Goal: Communication & Community: Answer question/provide support

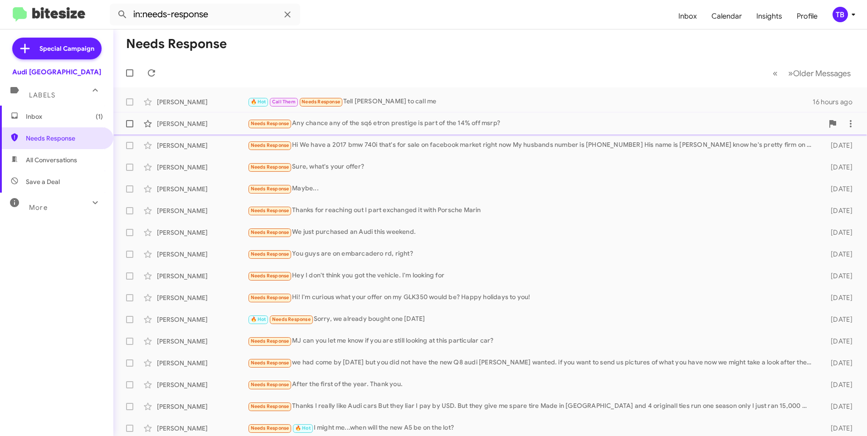
drag, startPoint x: 398, startPoint y: 122, endPoint x: 376, endPoint y: 125, distance: 22.3
click at [398, 122] on div "Needs Response Any chance any of the sq6 etron prestige is part of the 14% off …" at bounding box center [536, 123] width 576 height 10
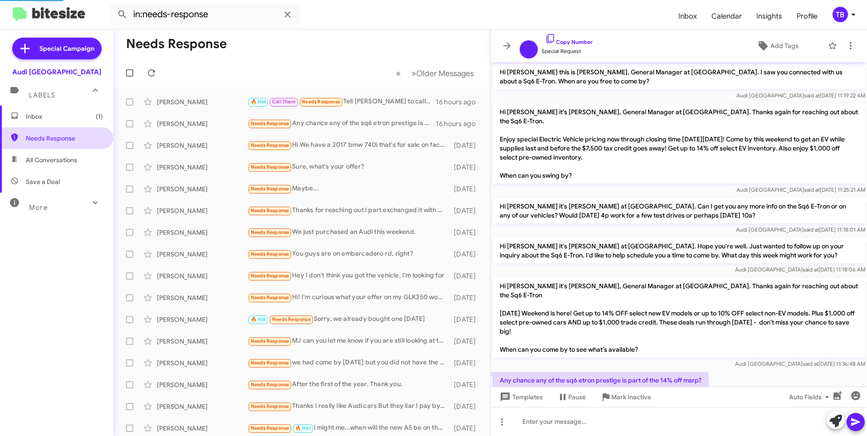
scroll to position [10, 0]
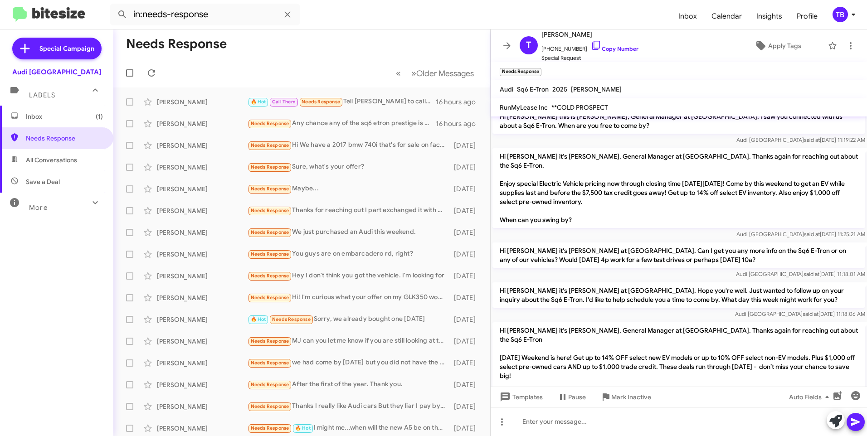
click at [306, 42] on mat-toolbar-row "Needs Response" at bounding box center [301, 43] width 377 height 29
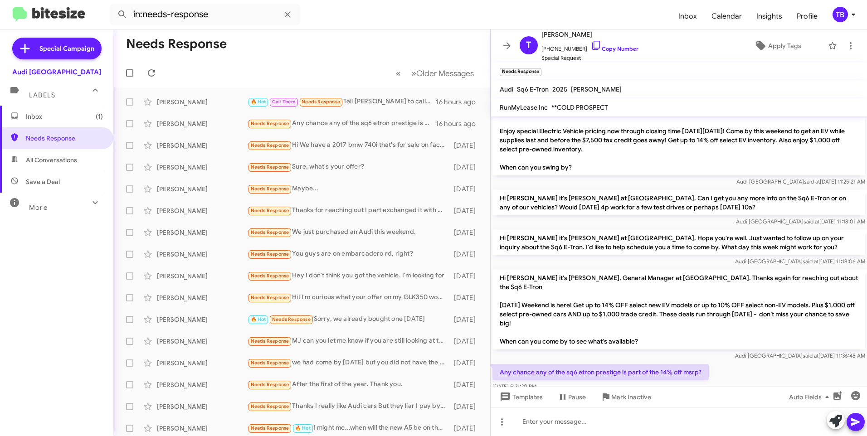
scroll to position [64, 0]
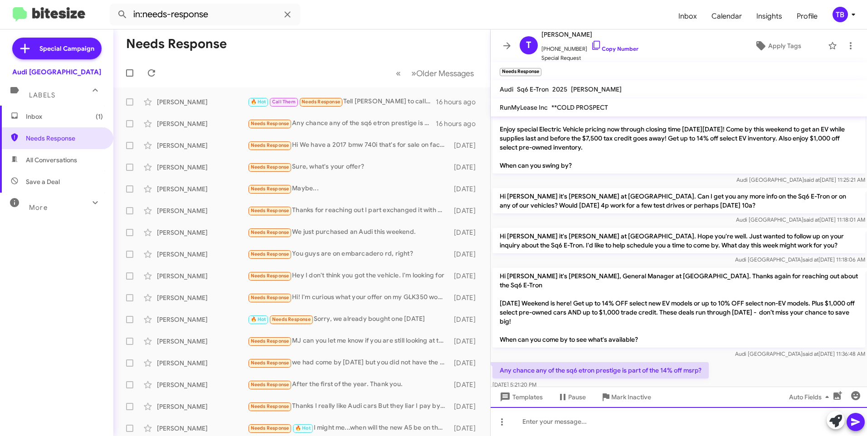
click at [592, 420] on div at bounding box center [679, 421] width 376 height 29
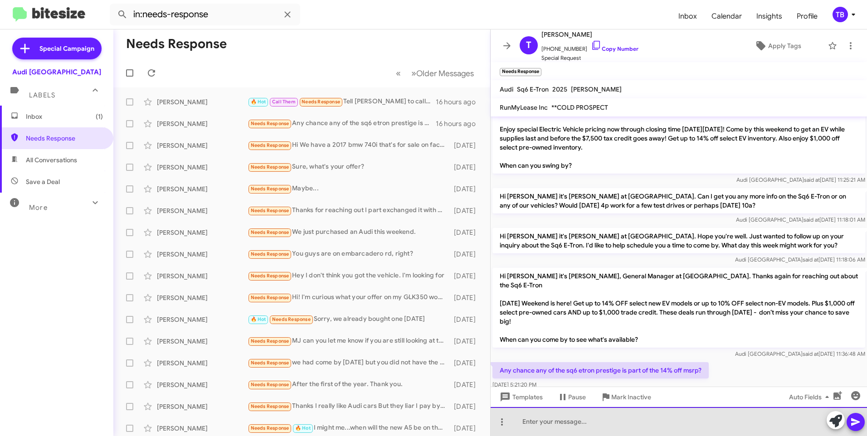
click at [574, 430] on div at bounding box center [679, 421] width 376 height 29
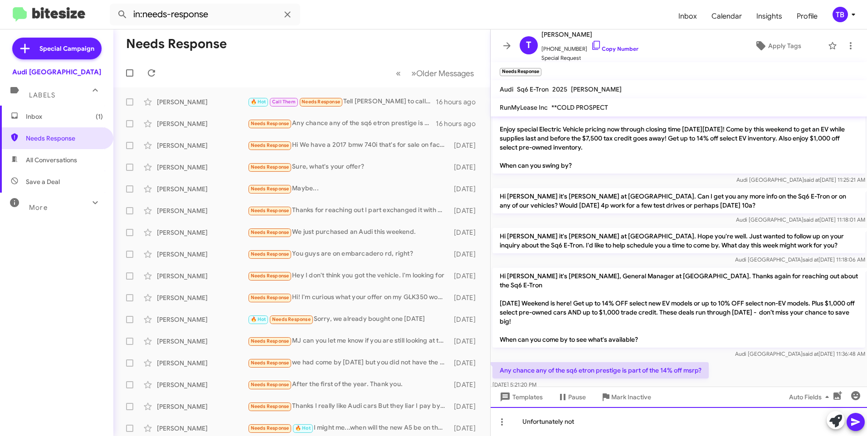
click at [585, 418] on div "Unfortunately not" at bounding box center [679, 421] width 376 height 29
click at [680, 422] on div "Unfortunately not the S models and RS models are excuded" at bounding box center [679, 421] width 376 height 29
click at [861, 417] on button at bounding box center [855, 422] width 18 height 18
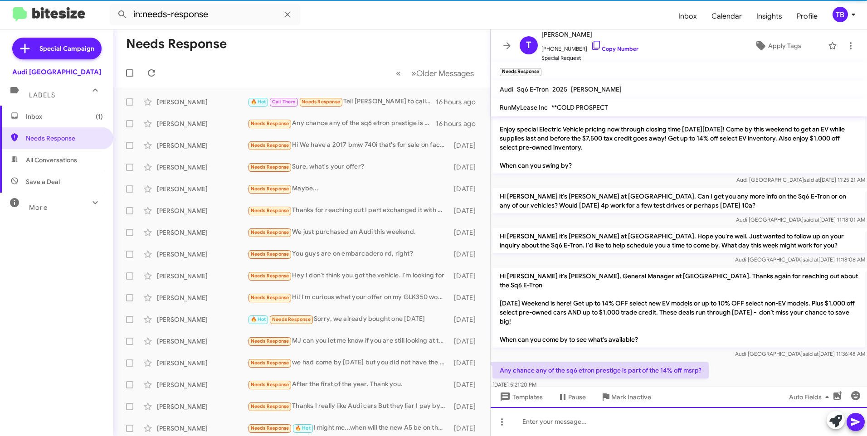
scroll to position [0, 0]
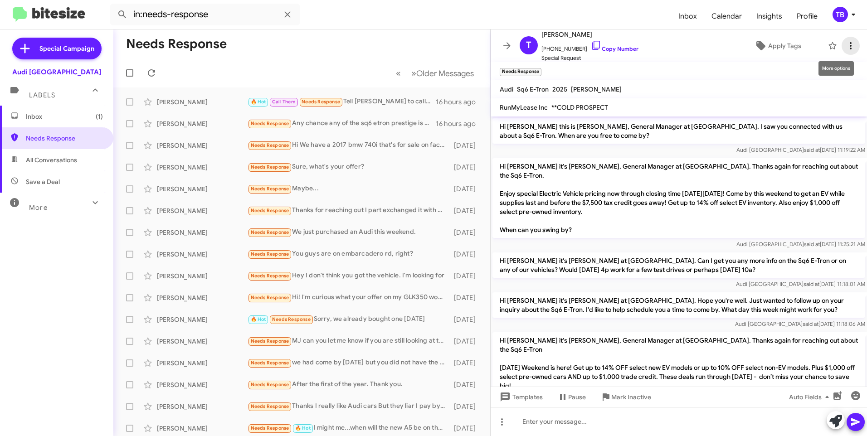
click at [845, 41] on icon at bounding box center [850, 45] width 11 height 11
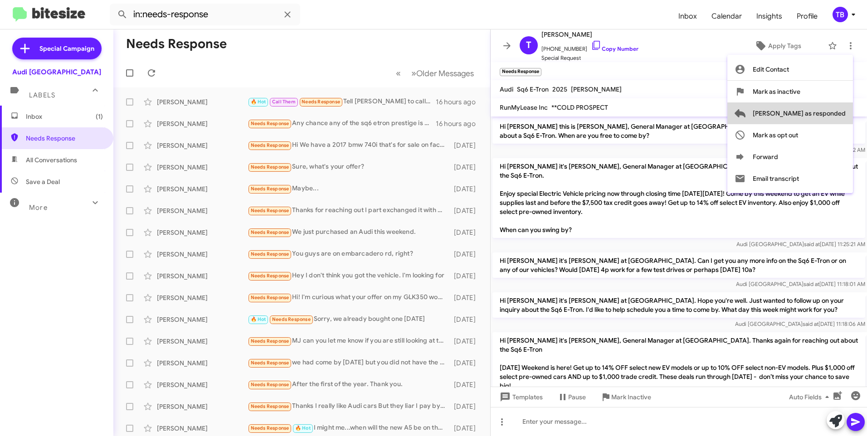
click at [830, 112] on span "[PERSON_NAME] as responded" at bounding box center [799, 113] width 93 height 22
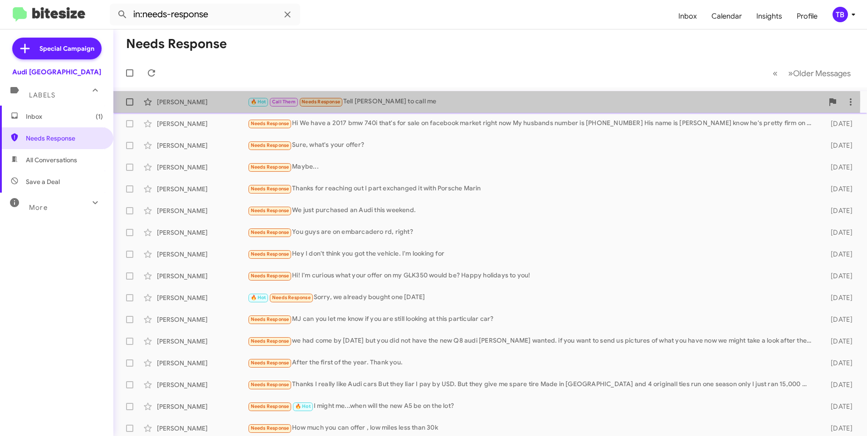
click at [397, 100] on div "🔥 Hot Call Them Needs Response Tell [PERSON_NAME] to call me" at bounding box center [536, 102] width 576 height 10
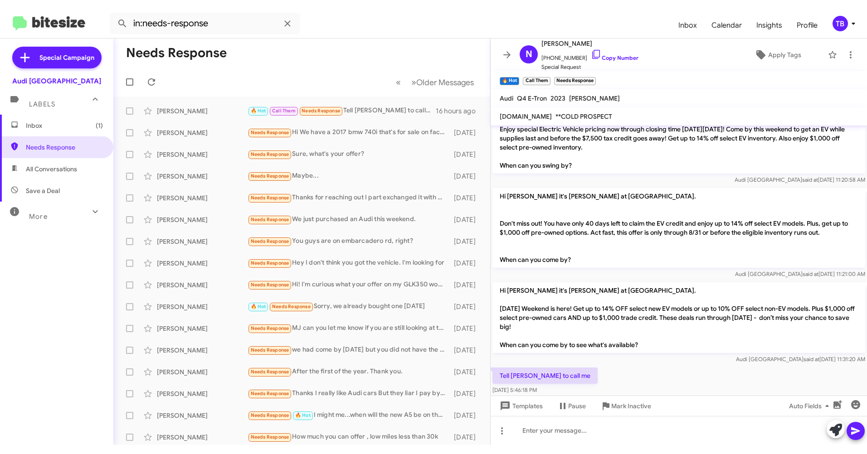
scroll to position [481, 0]
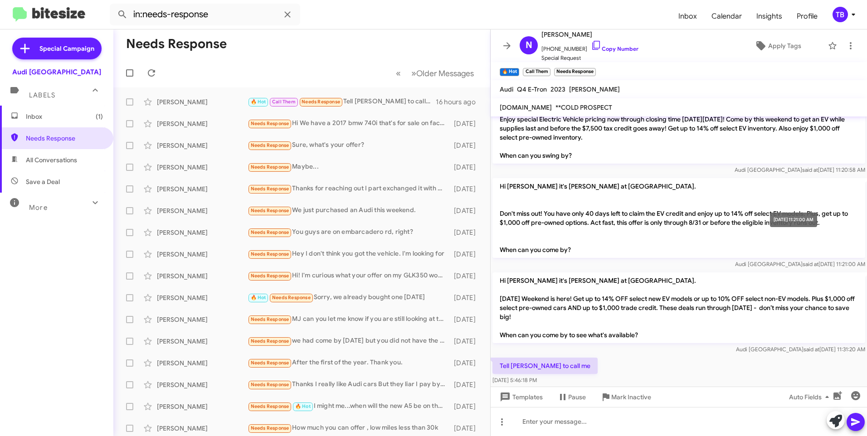
drag, startPoint x: 847, startPoint y: 238, endPoint x: 637, endPoint y: 342, distance: 234.4
click at [637, 356] on div "Tell [PERSON_NAME] to call me [DATE] 5:46:18 PM" at bounding box center [679, 371] width 376 height 31
click at [848, 49] on icon at bounding box center [850, 45] width 11 height 11
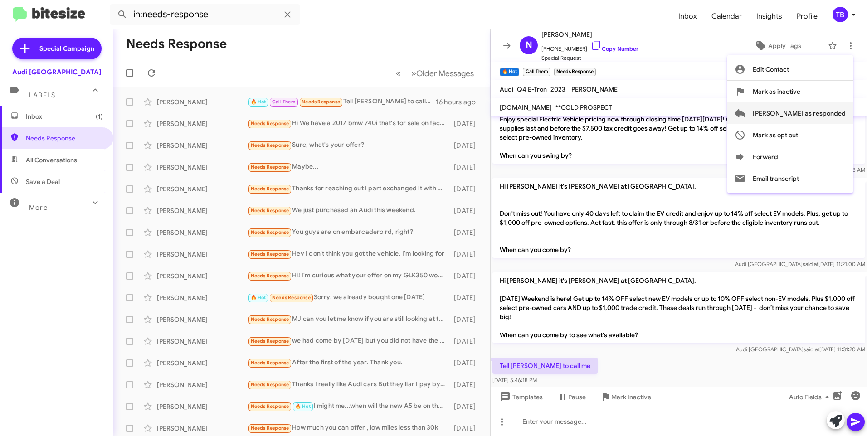
click at [839, 107] on span "[PERSON_NAME] as responded" at bounding box center [799, 113] width 93 height 22
